Goal: Browse casually: Explore the website without a specific task or goal

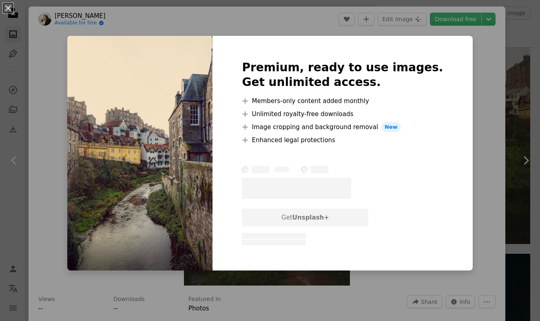
scroll to position [645, 0]
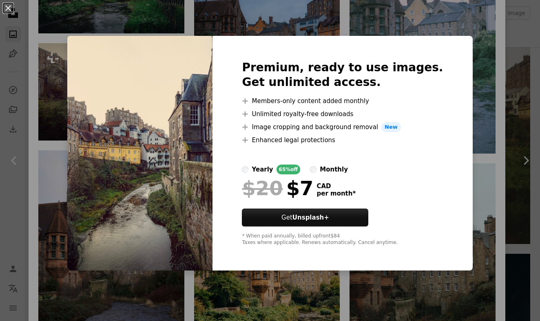
click at [89, 36] on div "An X shape Premium, ready to use images. Get unlimited access. A plus sign Memb…" at bounding box center [270, 160] width 540 height 321
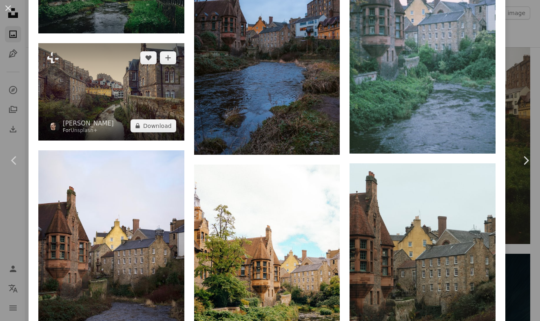
click at [94, 65] on img at bounding box center [111, 91] width 146 height 97
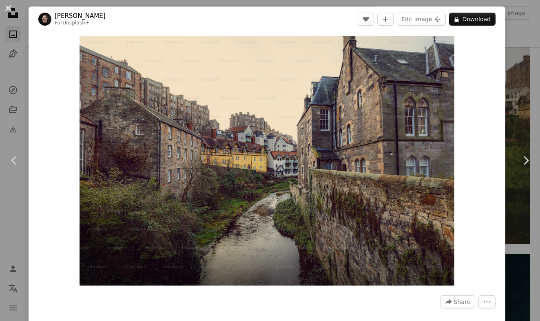
click at [13, 8] on button "An X shape" at bounding box center [8, 8] width 10 height 10
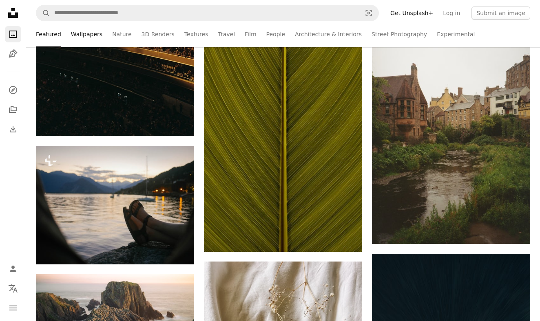
click at [86, 35] on link "Wallpapers" at bounding box center [86, 34] width 31 height 26
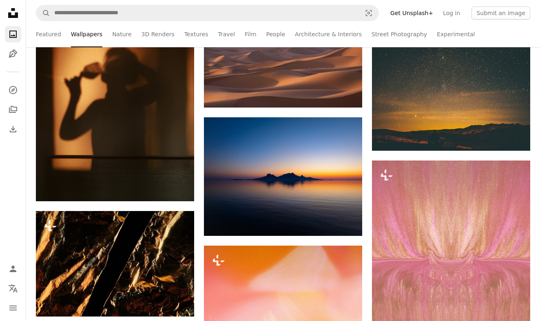
scroll to position [4791, 0]
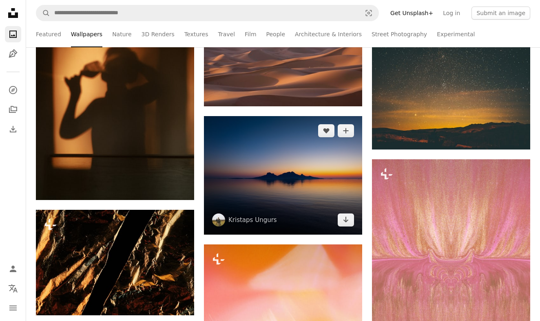
click at [248, 147] on img at bounding box center [283, 175] width 158 height 118
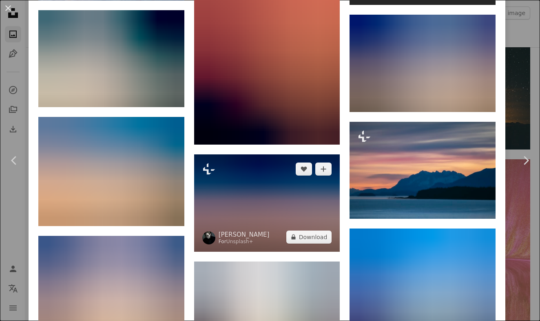
scroll to position [1540, 0]
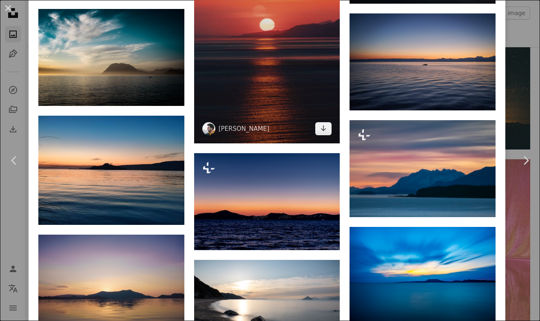
click at [264, 96] on img at bounding box center [267, 34] width 146 height 219
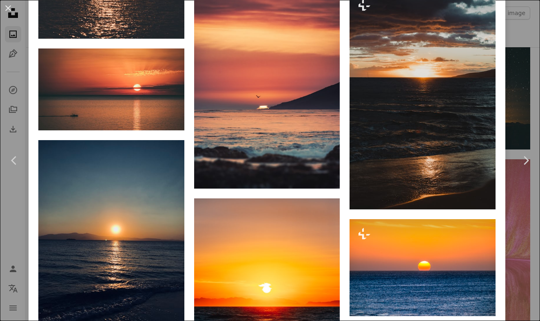
scroll to position [1698, 0]
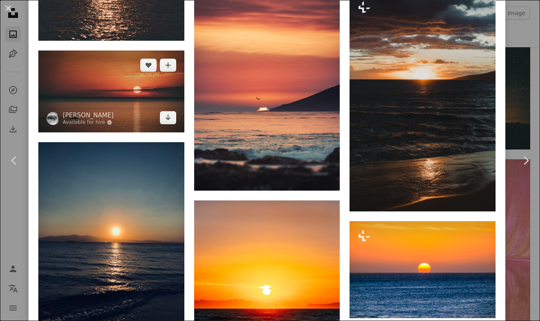
click at [115, 101] on img at bounding box center [111, 92] width 146 height 82
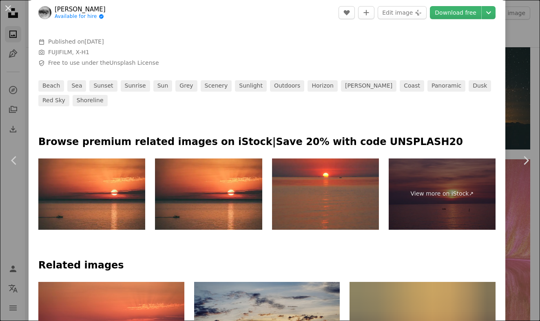
scroll to position [286, 0]
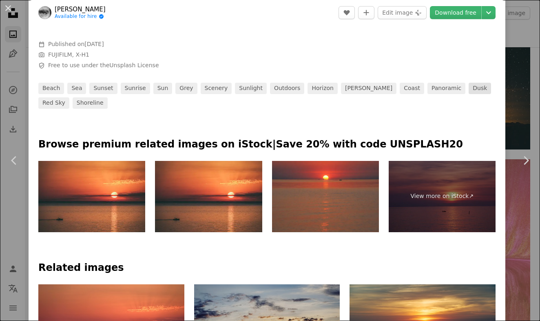
click at [468, 84] on link "dusk" at bounding box center [479, 88] width 22 height 11
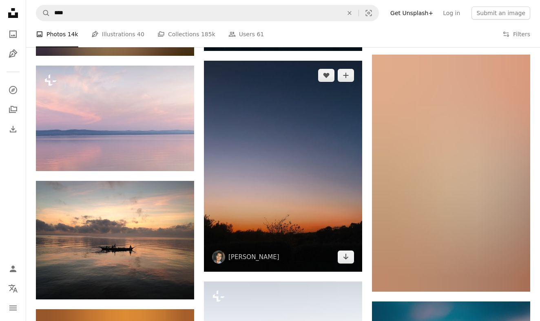
scroll to position [600, 0]
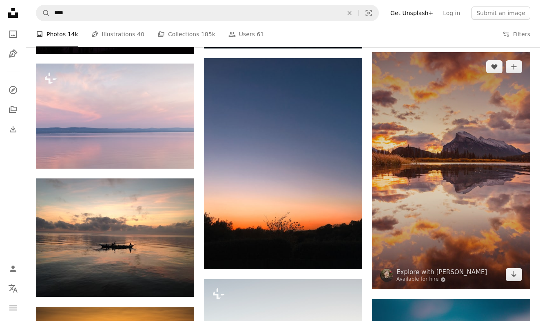
click at [431, 188] on img at bounding box center [451, 170] width 158 height 237
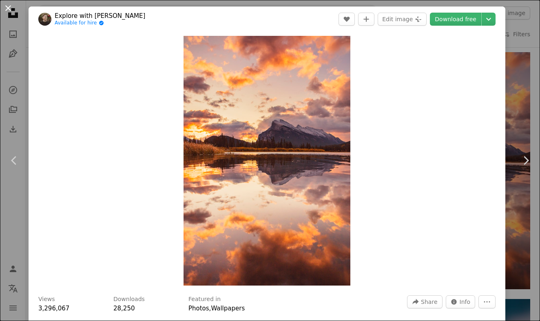
click at [11, 9] on button "An X shape" at bounding box center [8, 8] width 10 height 10
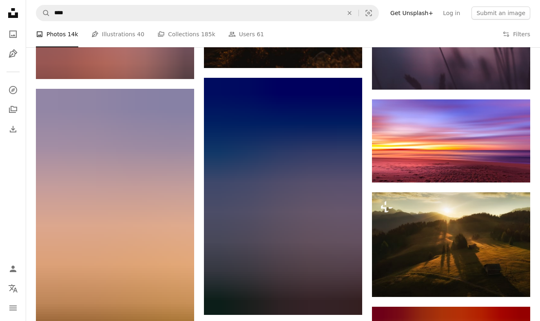
scroll to position [1039, 0]
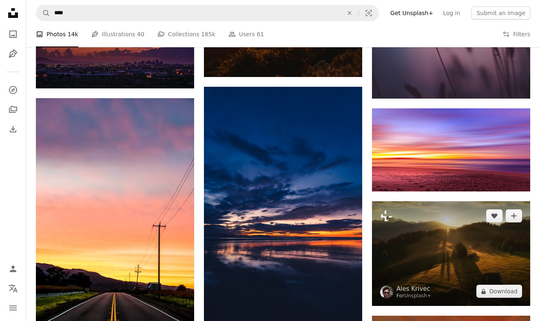
click at [417, 237] on img at bounding box center [451, 253] width 158 height 105
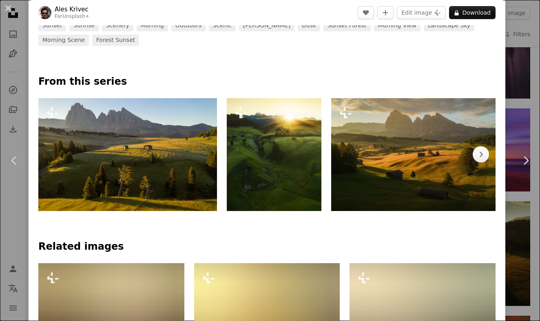
scroll to position [355, 0]
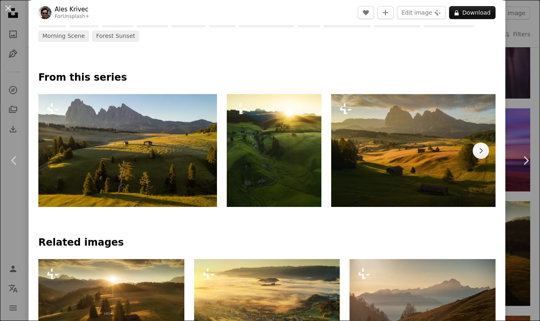
click at [386, 168] on img at bounding box center [420, 150] width 179 height 113
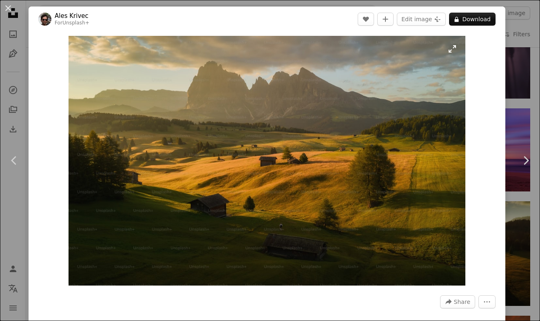
scroll to position [0, 0]
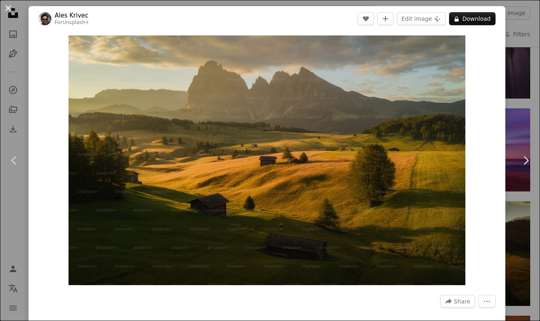
click at [7, 11] on button "An X shape" at bounding box center [8, 8] width 10 height 10
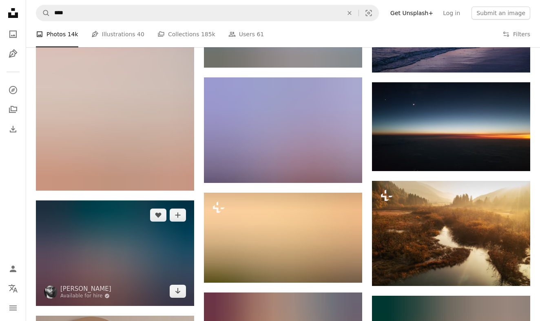
scroll to position [1516, 0]
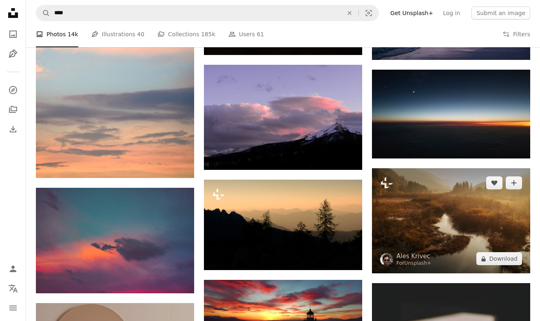
click at [403, 205] on img at bounding box center [451, 220] width 158 height 105
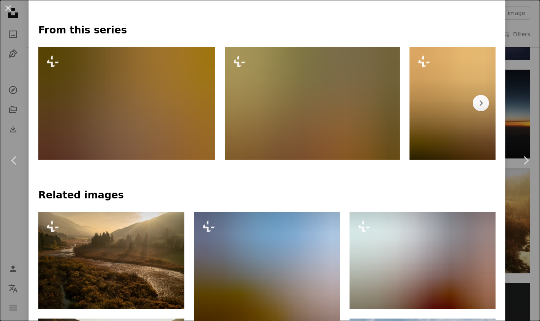
scroll to position [408, 0]
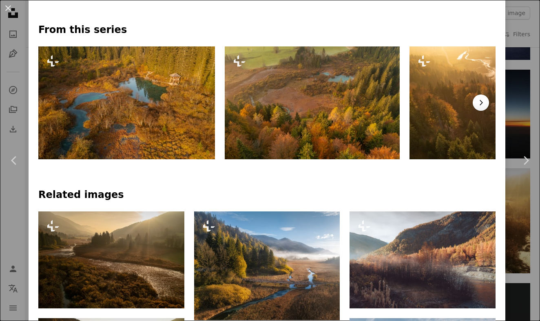
click at [486, 107] on button "Chevron right" at bounding box center [480, 103] width 16 height 16
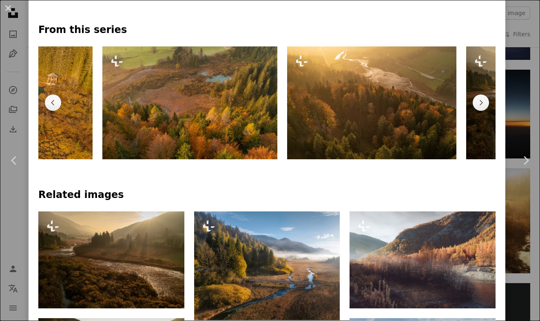
scroll to position [0, 186]
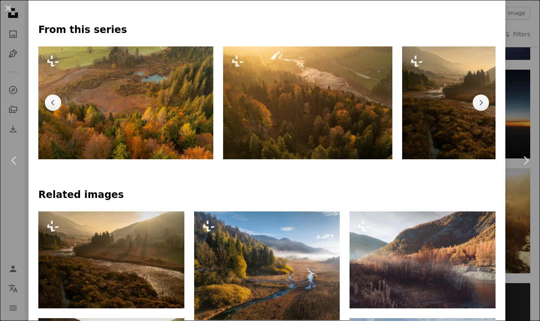
click at [402, 115] on img at bounding box center [487, 102] width 170 height 113
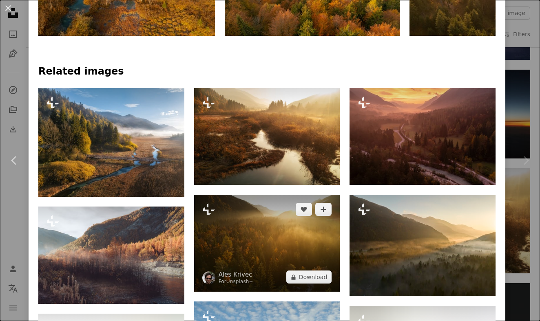
scroll to position [517, 0]
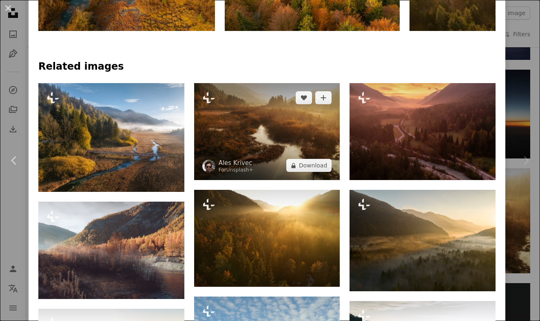
click at [294, 144] on img at bounding box center [267, 131] width 146 height 97
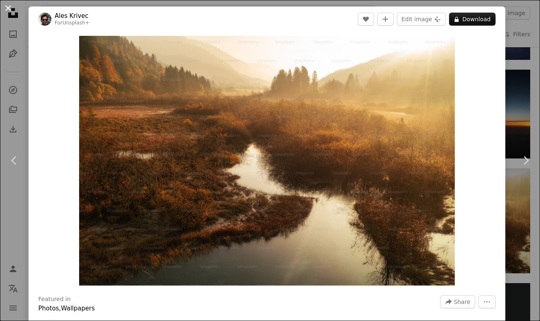
click at [6, 7] on button "An X shape" at bounding box center [8, 8] width 10 height 10
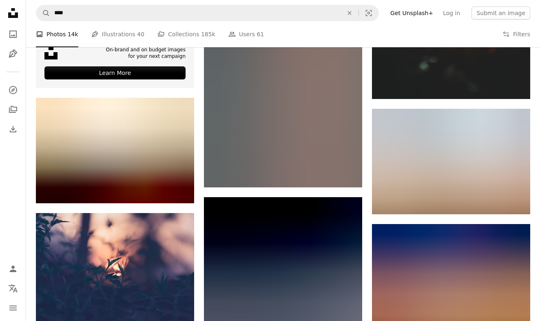
scroll to position [1943, 0]
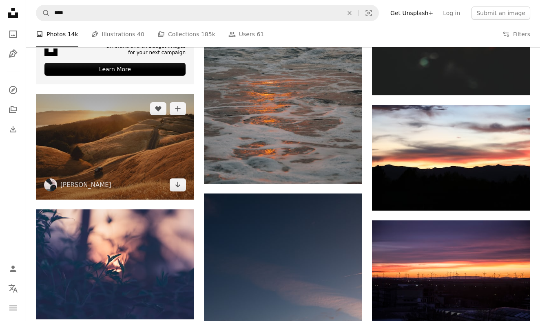
click at [91, 157] on img at bounding box center [115, 146] width 158 height 105
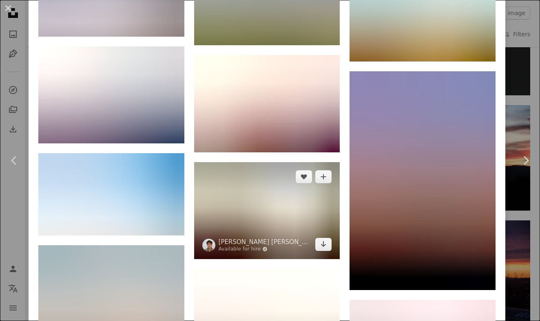
scroll to position [1393, 0]
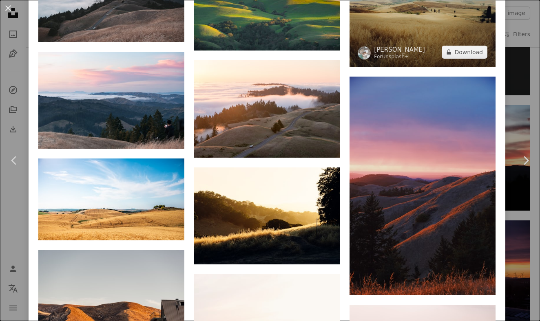
click at [428, 29] on img at bounding box center [422, 17] width 146 height 97
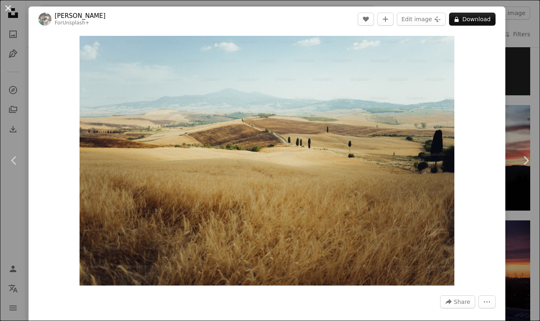
click at [4, 9] on button "An X shape" at bounding box center [8, 8] width 10 height 10
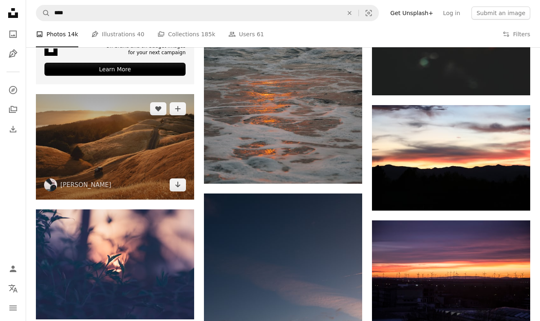
click at [91, 152] on img at bounding box center [115, 146] width 158 height 105
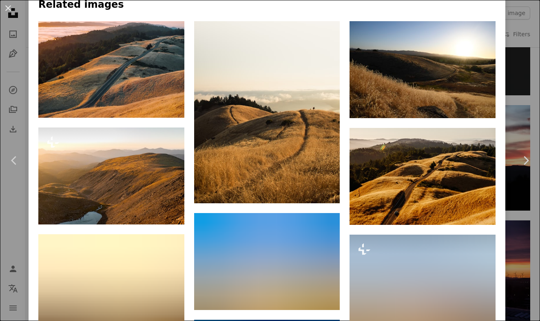
scroll to position [575, 0]
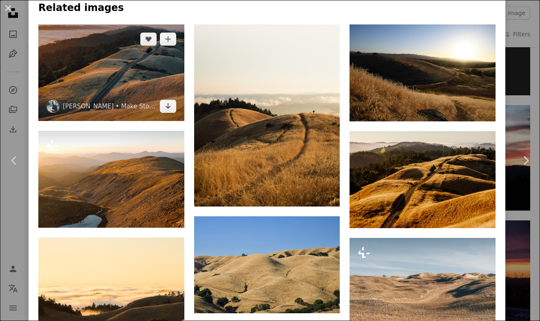
click at [130, 88] on img at bounding box center [111, 72] width 146 height 97
